Goal: Information Seeking & Learning: Learn about a topic

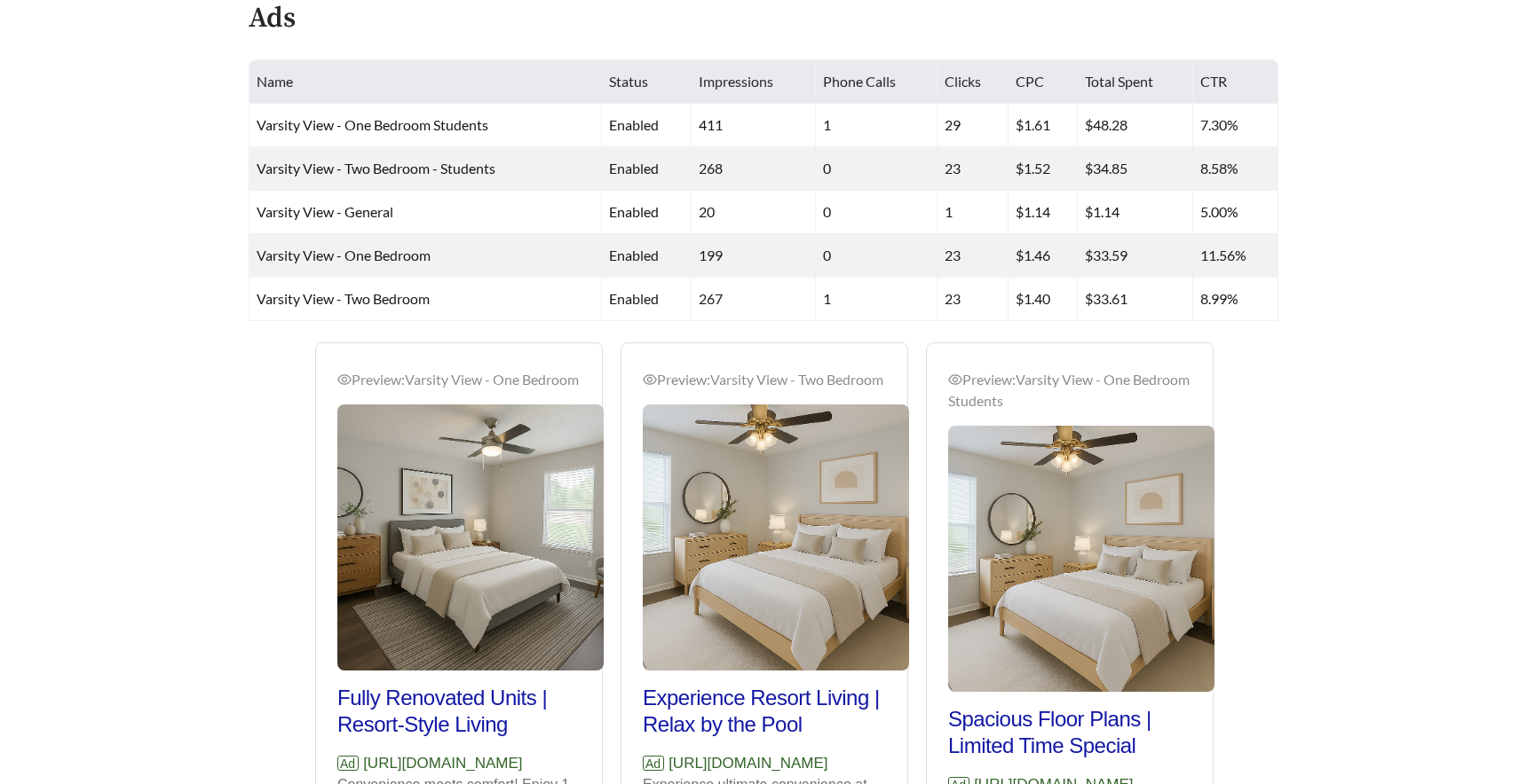
scroll to position [1033, 0]
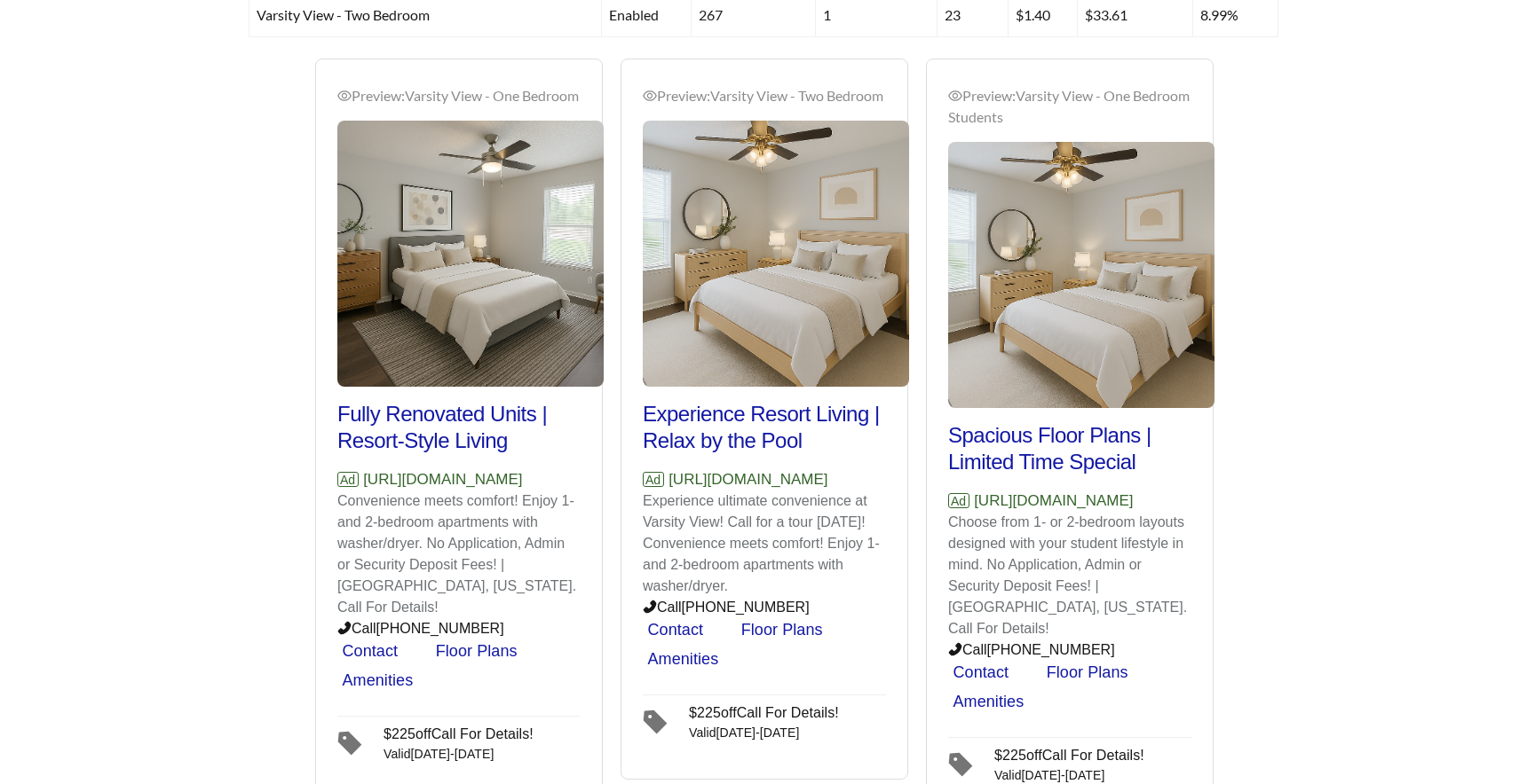
click at [445, 491] on p "Ad [URL][DOMAIN_NAME]" at bounding box center [458, 480] width 243 height 24
click at [351, 488] on span "Ad" at bounding box center [347, 480] width 22 height 15
click at [284, 560] on div "Preview: Varsity View - General New Ownership | Excellent Location Ad [URL][DOM…" at bounding box center [763, 467] width 1038 height 818
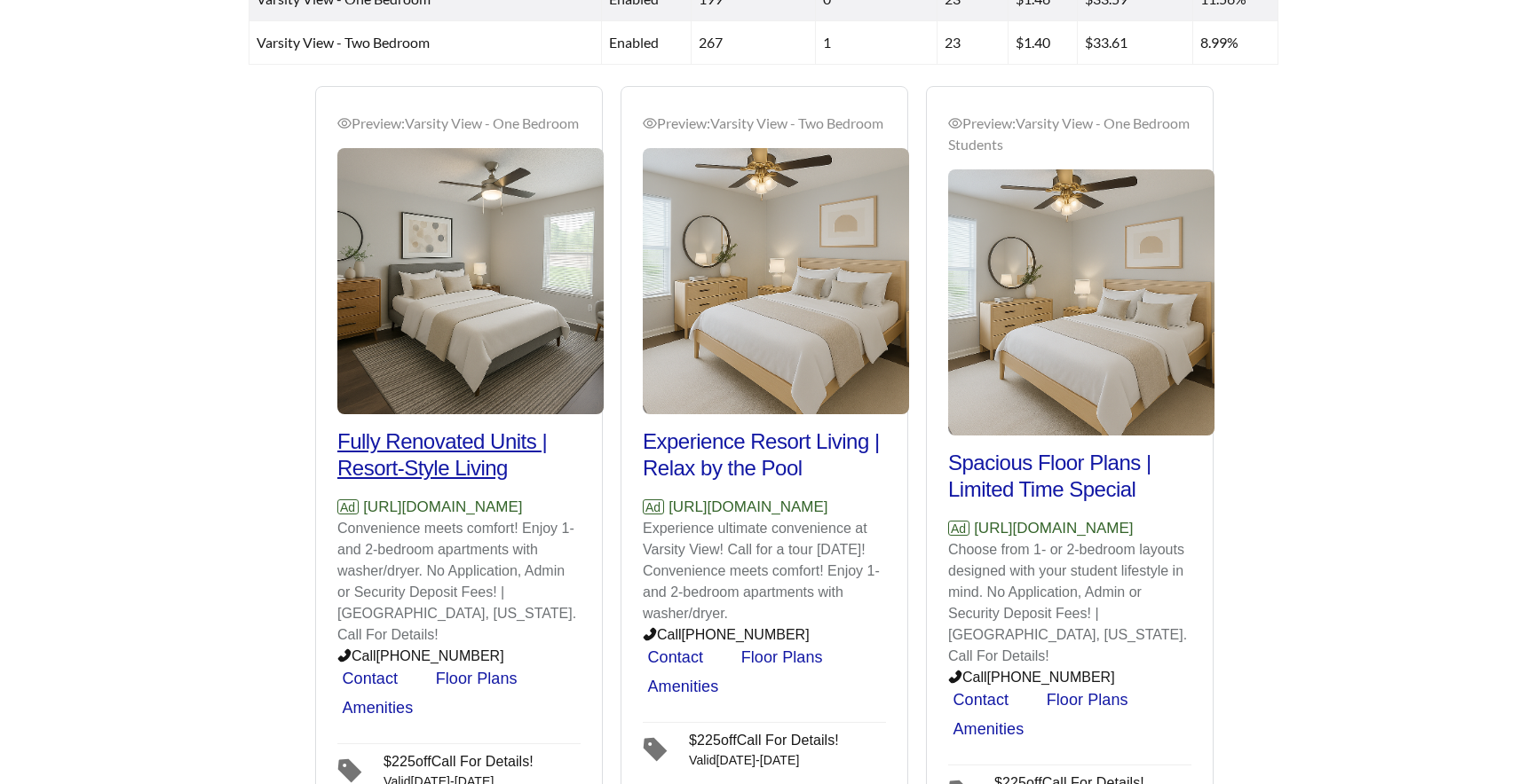
scroll to position [1000, 0]
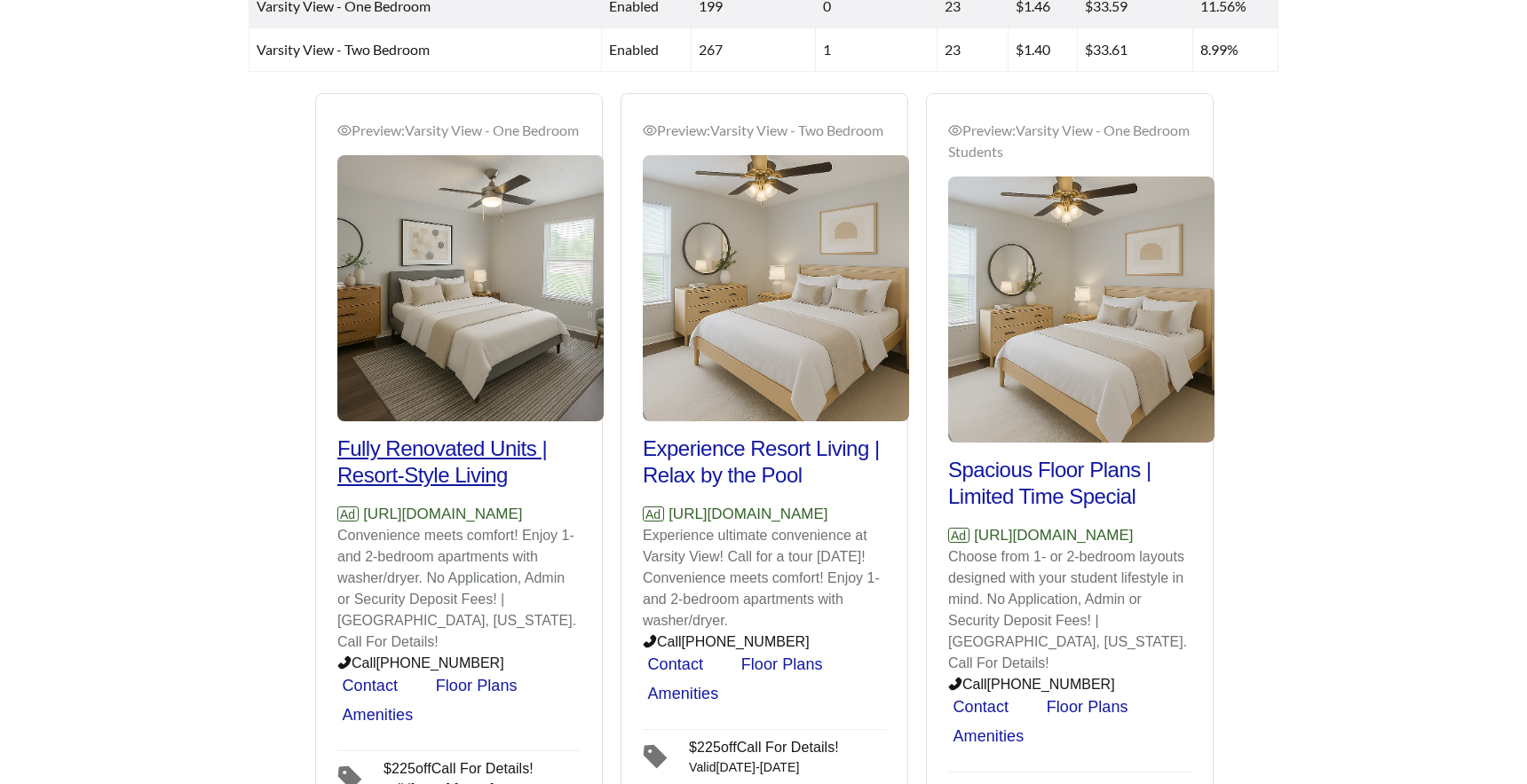
click at [407, 488] on h2 "Fully Renovated Units | Resort-Style Living" at bounding box center [458, 462] width 243 height 54
click at [425, 473] on h2 "Fully Renovated Units | Resort-Style Living" at bounding box center [458, 462] width 243 height 54
click at [308, 478] on div "Preview: Varsity View - One Bedroom Fully Renovated Units | Resort-Style Living…" at bounding box center [458, 465] width 305 height 744
drag, startPoint x: 364, startPoint y: 537, endPoint x: 577, endPoint y: 537, distance: 213.0
click at [577, 526] on p "Ad [URL][DOMAIN_NAME]" at bounding box center [458, 515] width 243 height 24
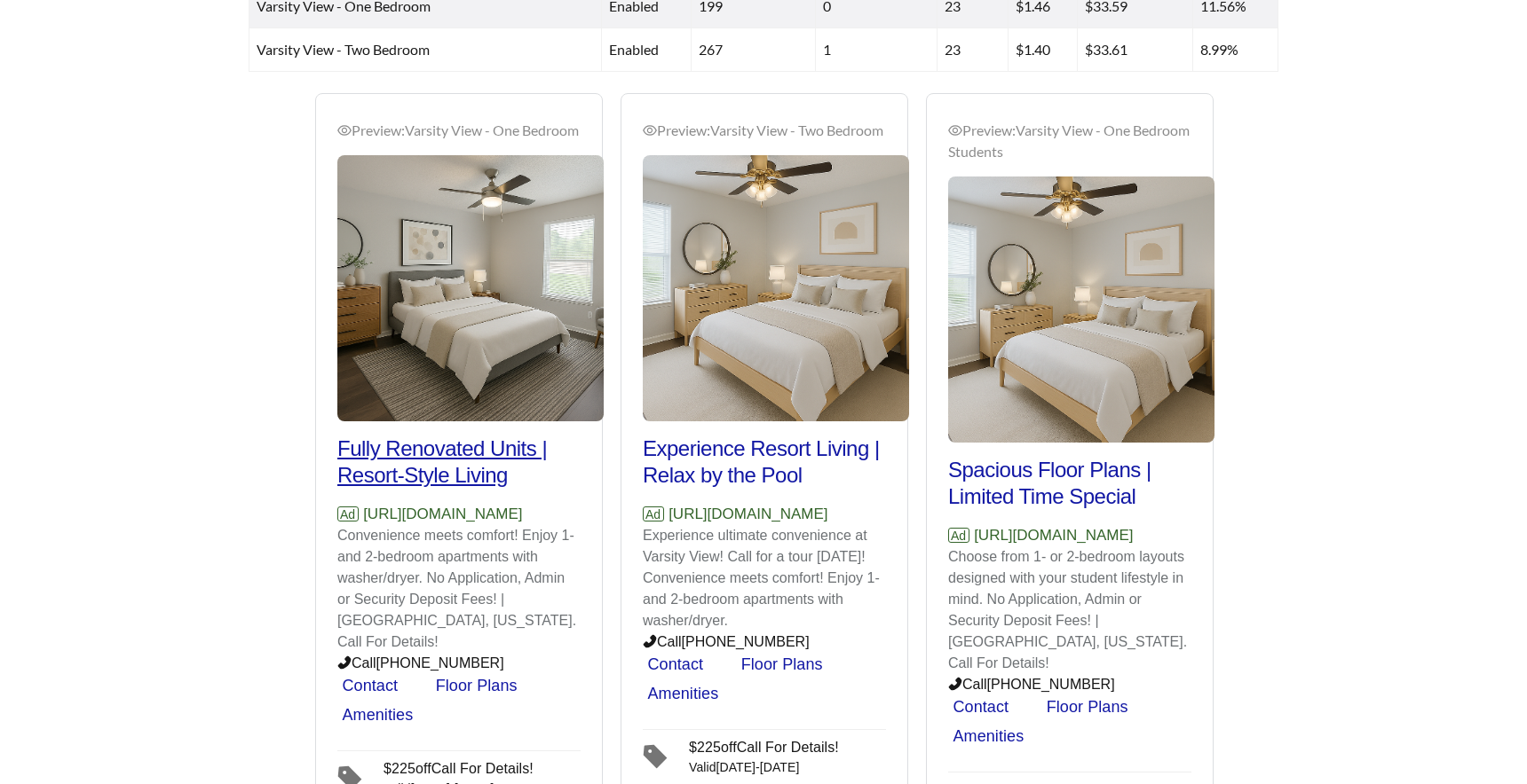
click at [385, 469] on h2 "Fully Renovated Units | Resort-Style Living" at bounding box center [458, 462] width 243 height 54
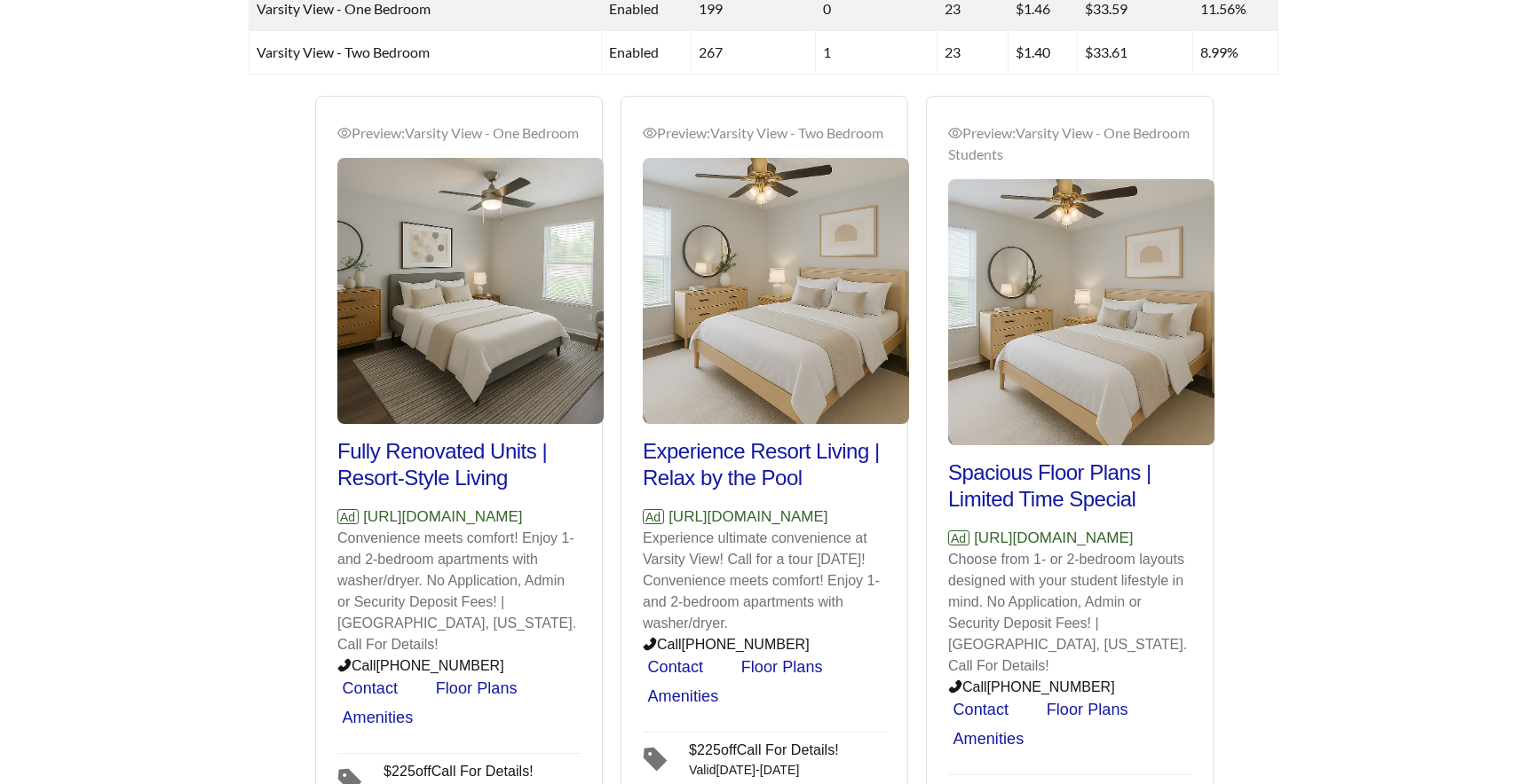
scroll to position [996, 0]
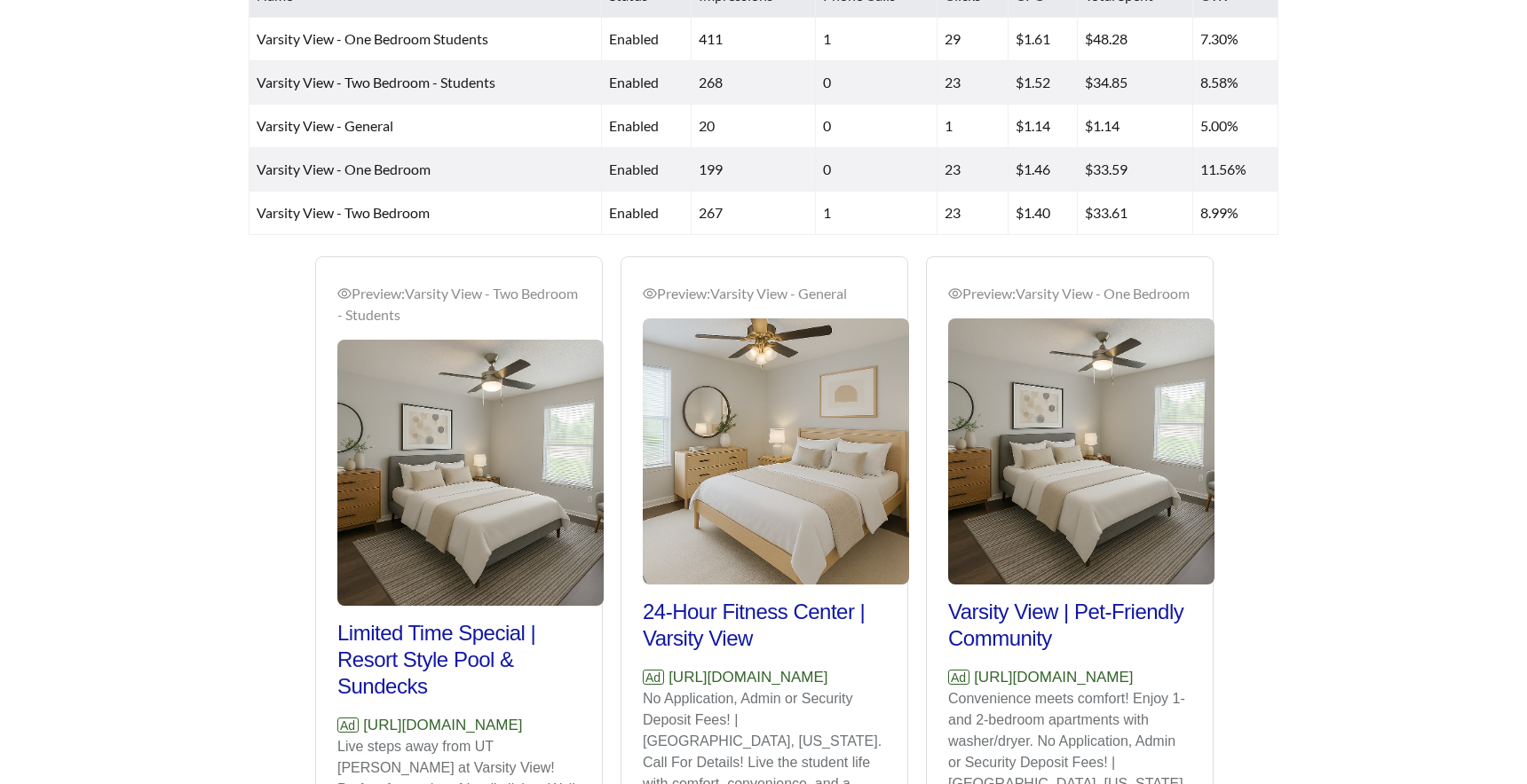
scroll to position [919, 0]
